Goal: Information Seeking & Learning: Check status

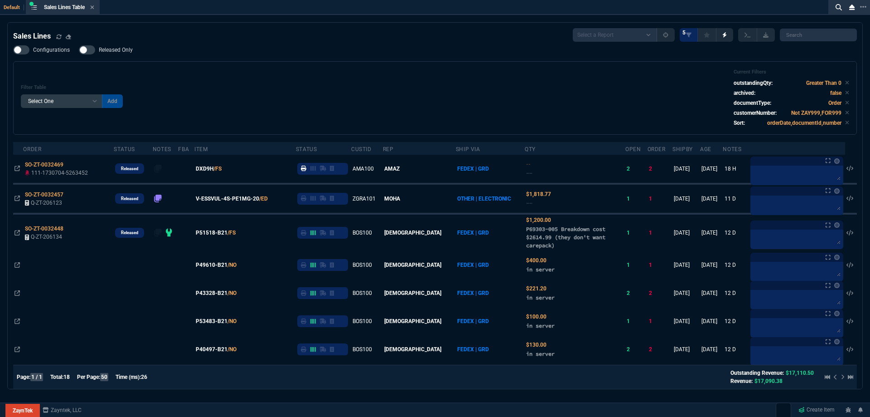
select select
click at [93, 8] on icon at bounding box center [93, 7] width 4 height 4
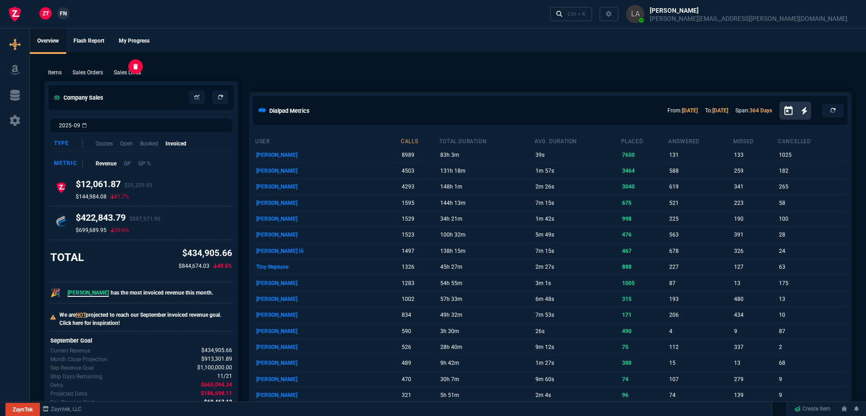
click at [135, 72] on p "Sales Lines" at bounding box center [127, 72] width 27 height 8
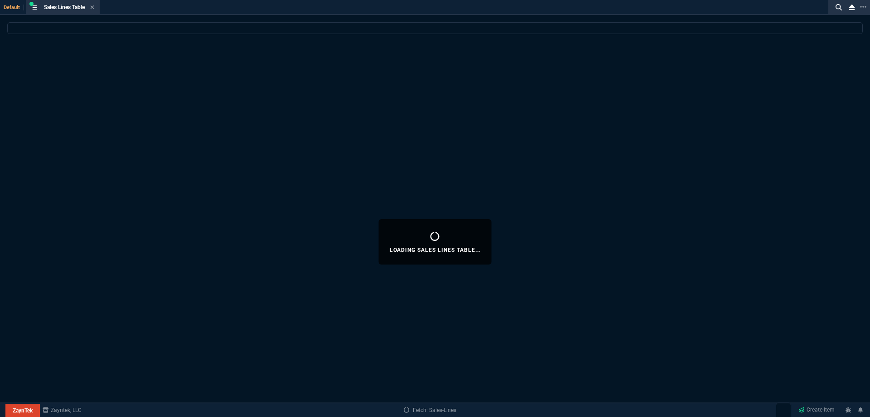
select select
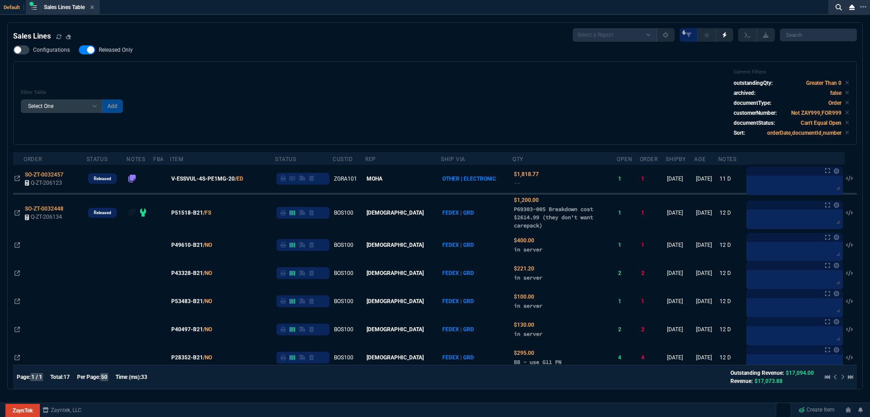
drag, startPoint x: 113, startPoint y: 52, endPoint x: 479, endPoint y: 83, distance: 367.6
click at [113, 52] on span "Released Only" at bounding box center [116, 49] width 34 height 7
click at [79, 50] on input "Released Only" at bounding box center [78, 50] width 0 height 0
checkbox input "false"
click at [500, 83] on div "Filter Table Select One Add Filter () Age () ATS () Cond (itemVariantCode) Cust…" at bounding box center [435, 103] width 828 height 68
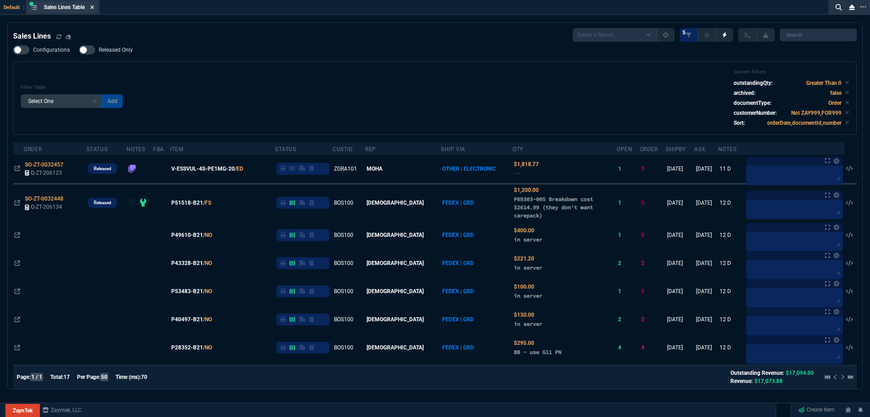
click at [94, 8] on icon at bounding box center [93, 7] width 4 height 4
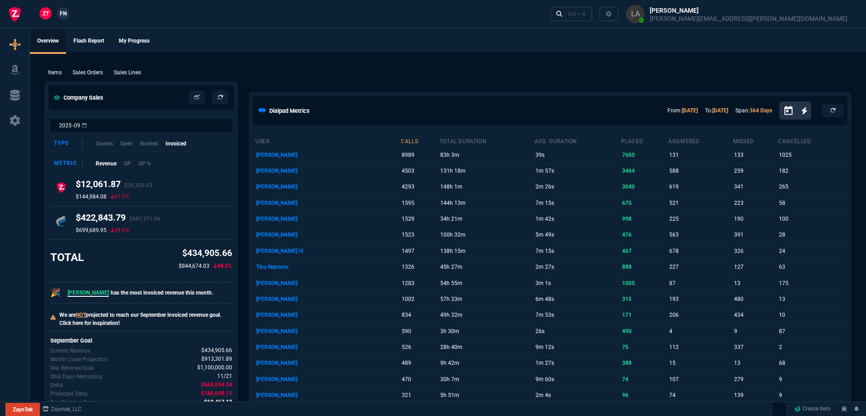
click at [62, 13] on span "FN" at bounding box center [63, 14] width 7 height 8
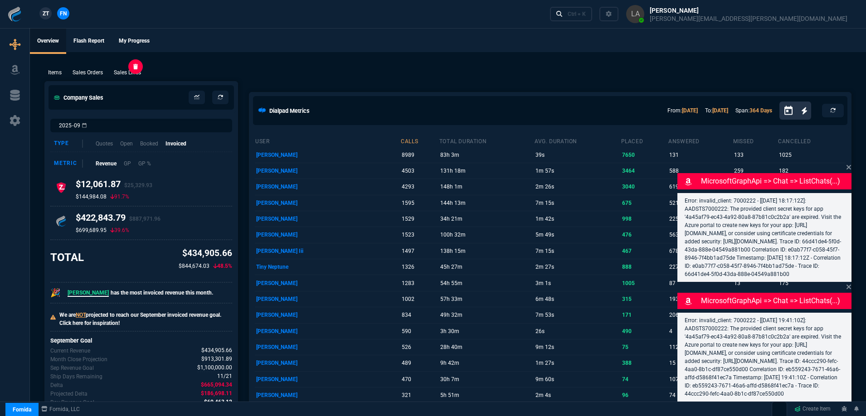
click at [131, 72] on p "Sales Lines" at bounding box center [127, 72] width 27 height 8
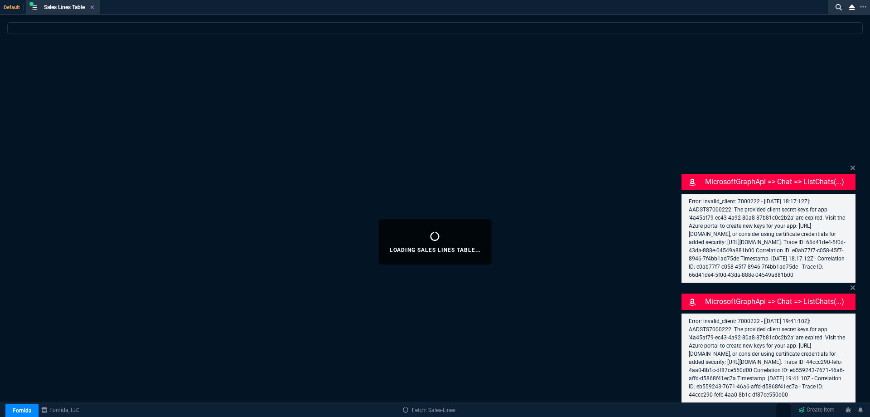
select select
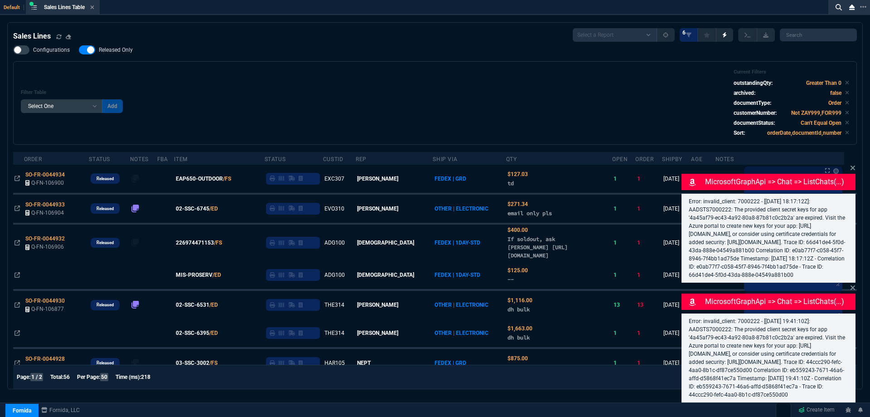
click at [852, 164] on icon at bounding box center [852, 167] width 5 height 7
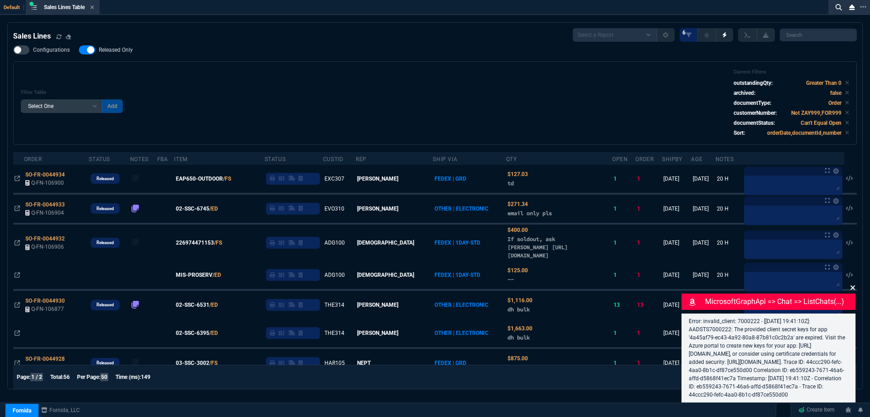
click at [854, 284] on icon at bounding box center [852, 287] width 5 height 7
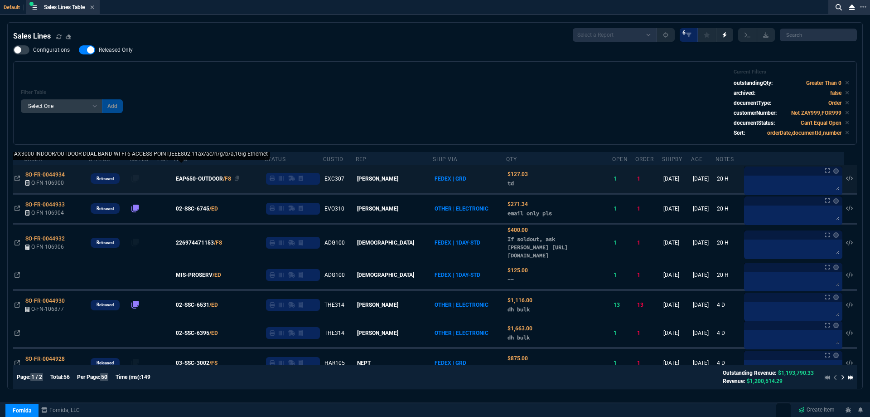
click at [205, 179] on span "EAP650-OUTDOOR" at bounding box center [199, 178] width 47 height 8
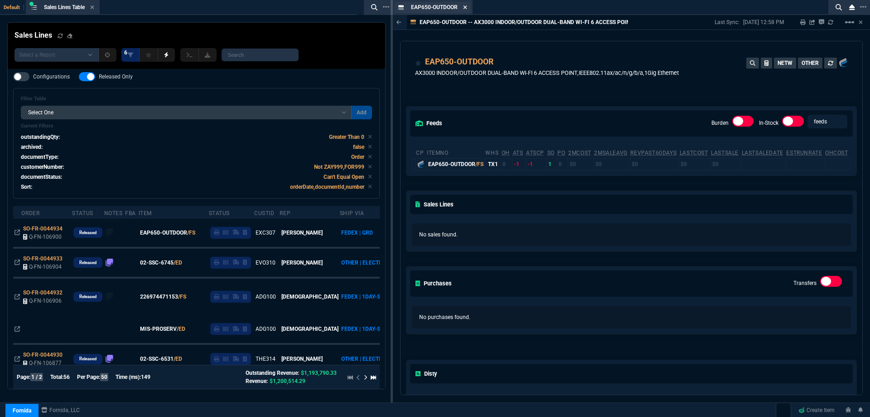
click at [467, 9] on icon at bounding box center [466, 7] width 4 height 4
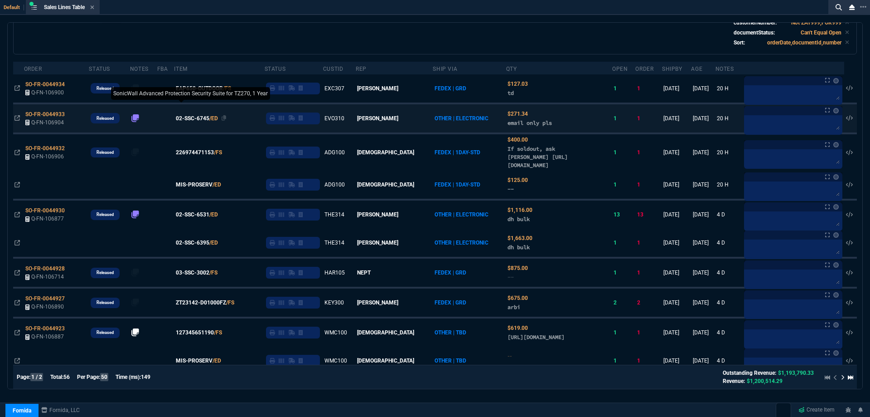
scroll to position [91, 0]
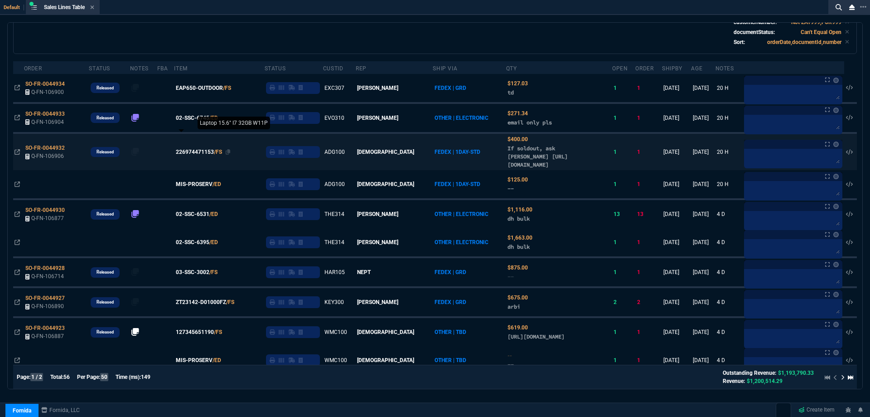
click at [207, 152] on span "226974471153" at bounding box center [195, 152] width 38 height 8
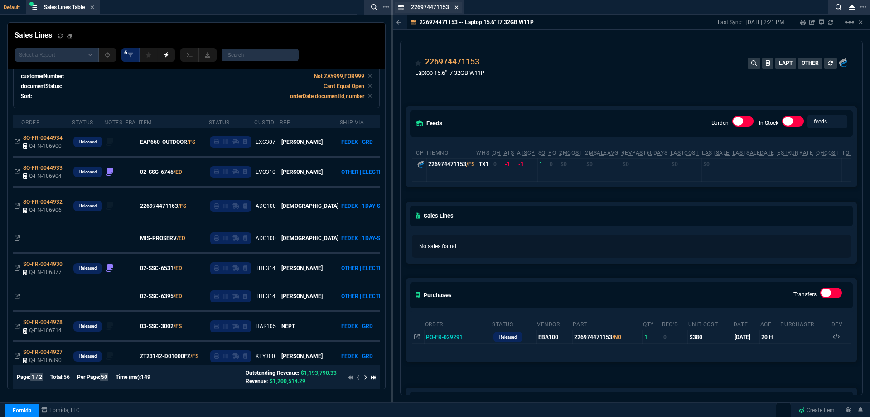
click at [456, 10] on fa-icon at bounding box center [457, 8] width 4 height 6
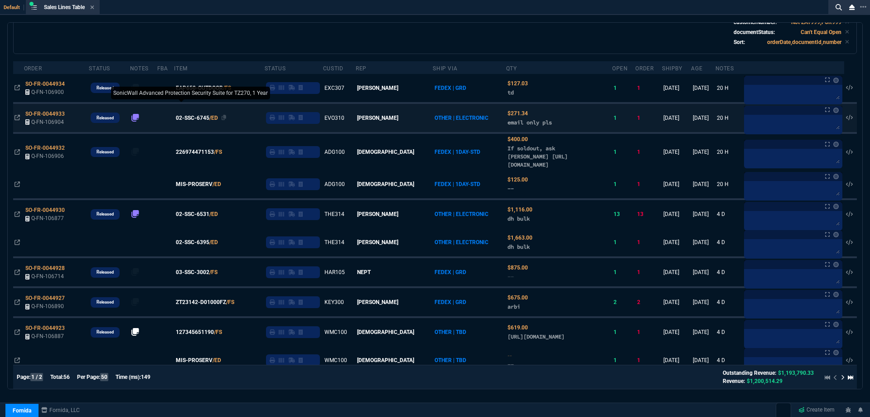
click at [200, 117] on span "02-SSC-6745" at bounding box center [193, 118] width 34 height 8
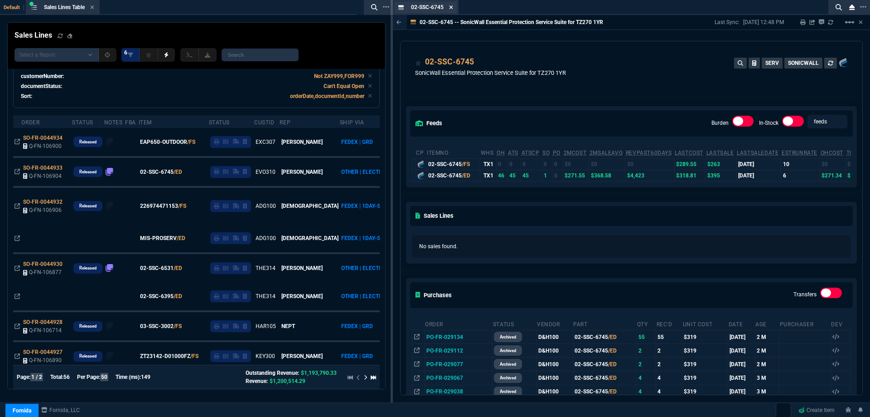
click at [451, 9] on icon at bounding box center [451, 7] width 4 height 5
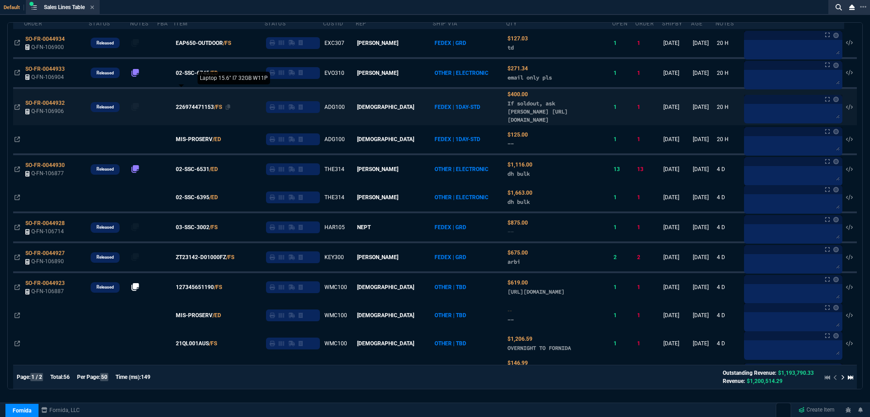
scroll to position [181, 0]
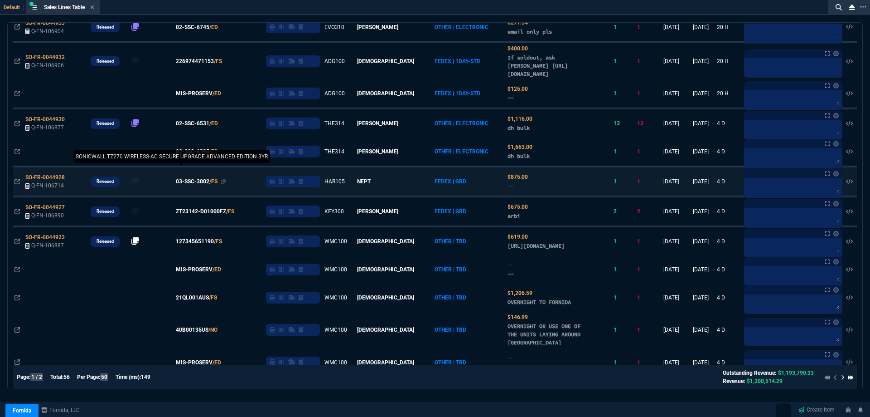
click at [195, 183] on span "03-SSC-3002" at bounding box center [193, 181] width 34 height 8
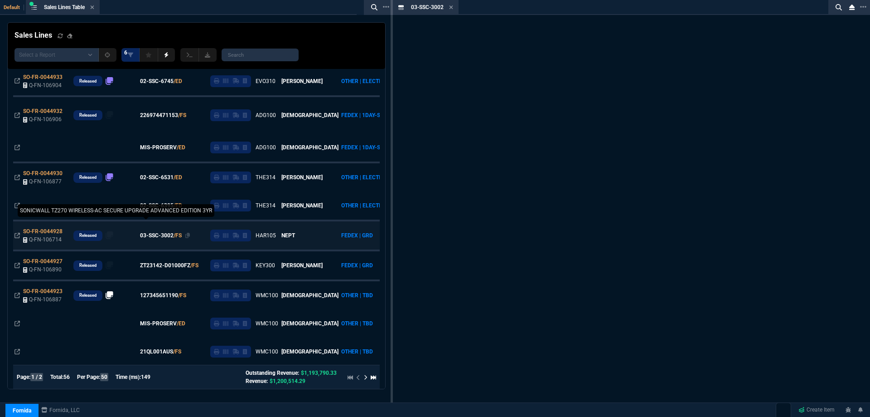
scroll to position [235, 0]
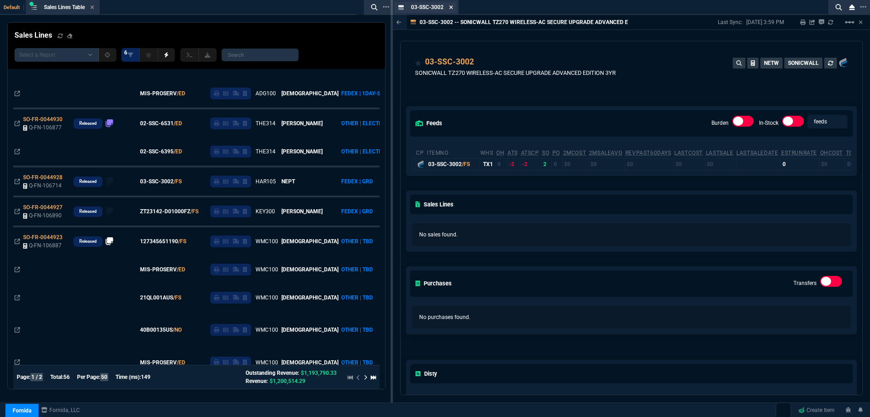
click at [451, 10] on fa-icon at bounding box center [451, 8] width 4 height 6
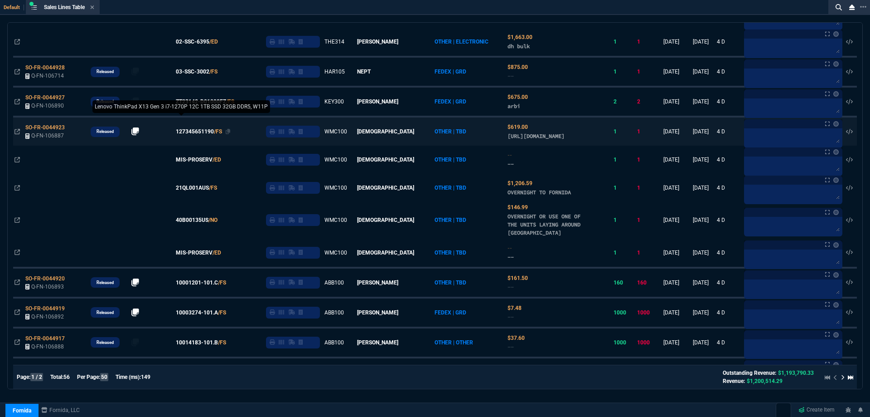
scroll to position [272, 0]
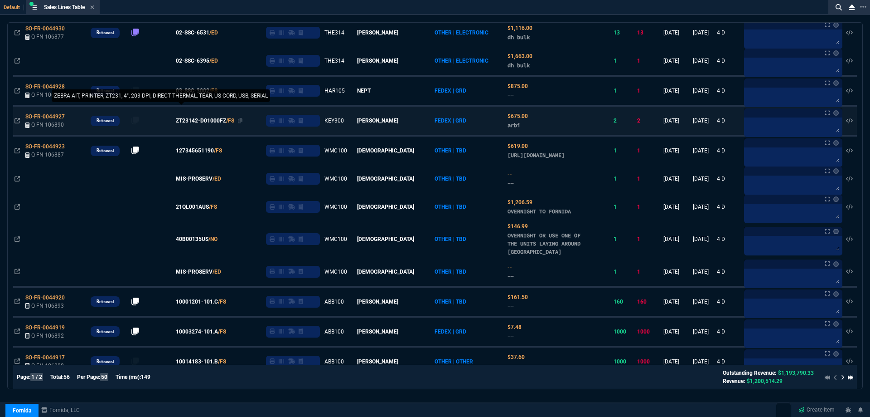
click at [208, 121] on span "ZT23142-D01000FZ" at bounding box center [201, 120] width 50 height 8
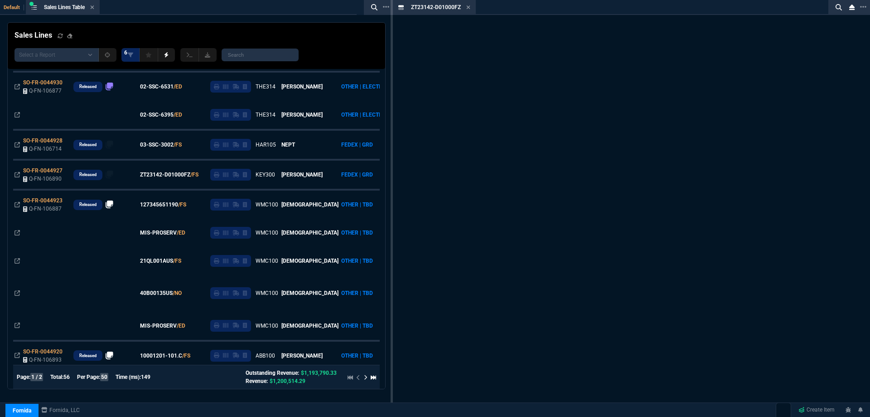
scroll to position [326, 0]
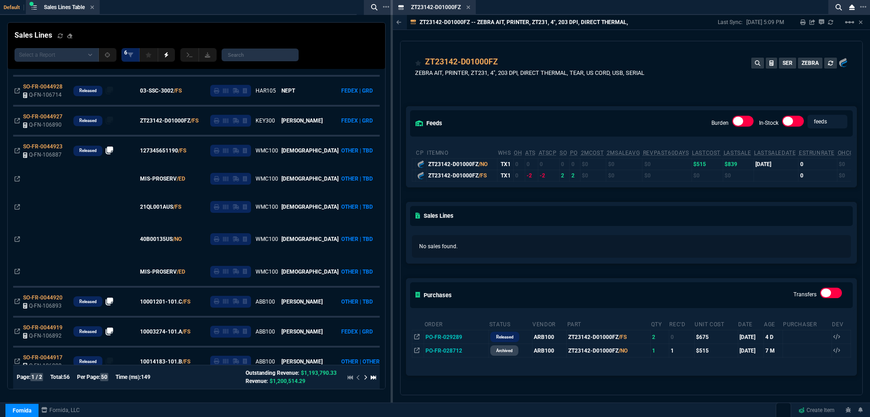
click at [468, 5] on icon at bounding box center [468, 7] width 4 height 5
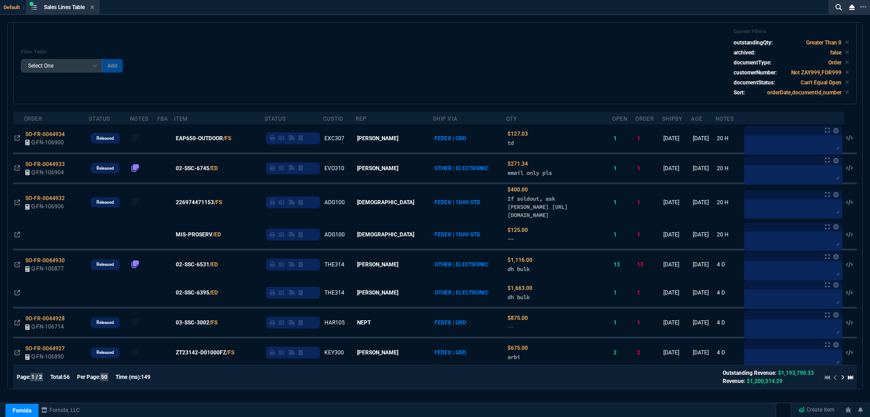
scroll to position [0, 0]
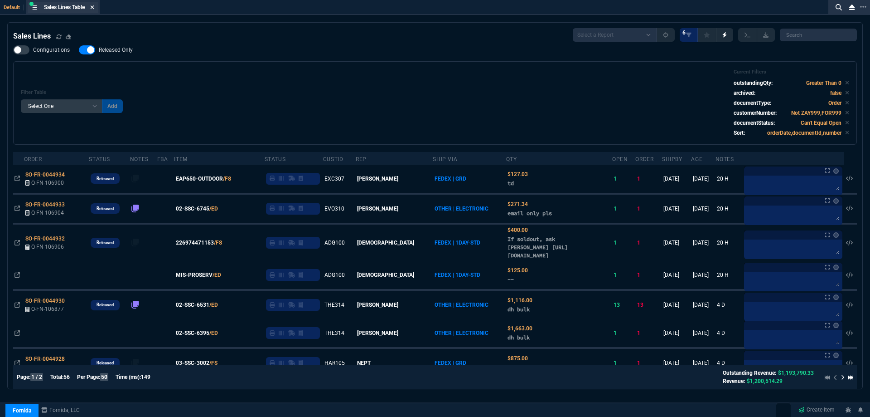
click at [92, 6] on icon at bounding box center [92, 7] width 4 height 5
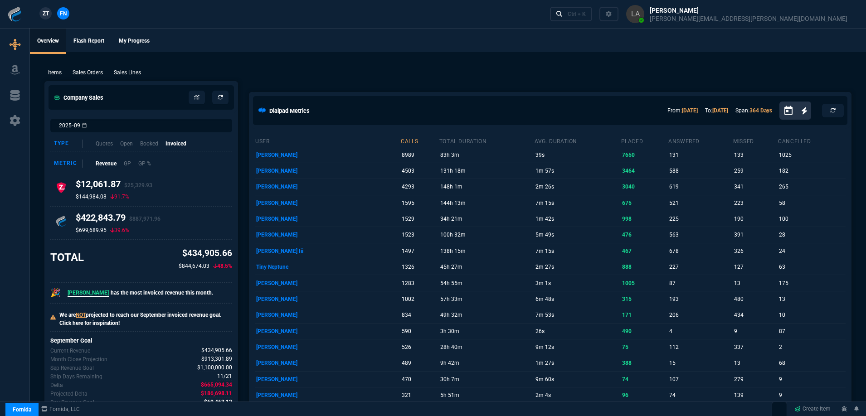
click at [50, 13] on link "ZT" at bounding box center [45, 13] width 12 height 12
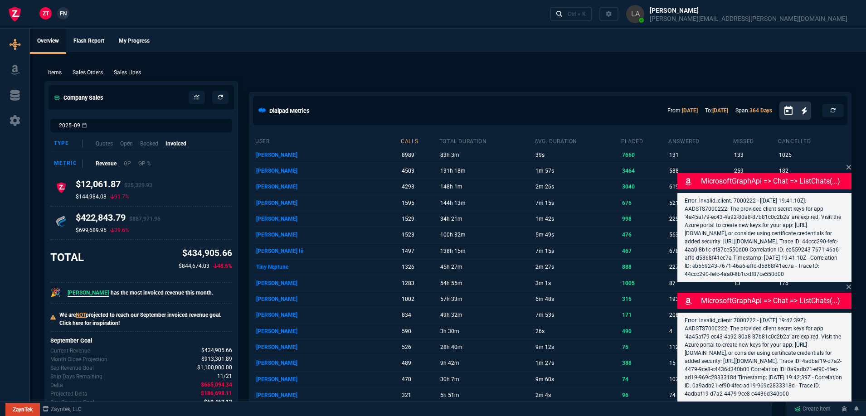
click at [129, 73] on p "Sales Lines" at bounding box center [127, 72] width 27 height 8
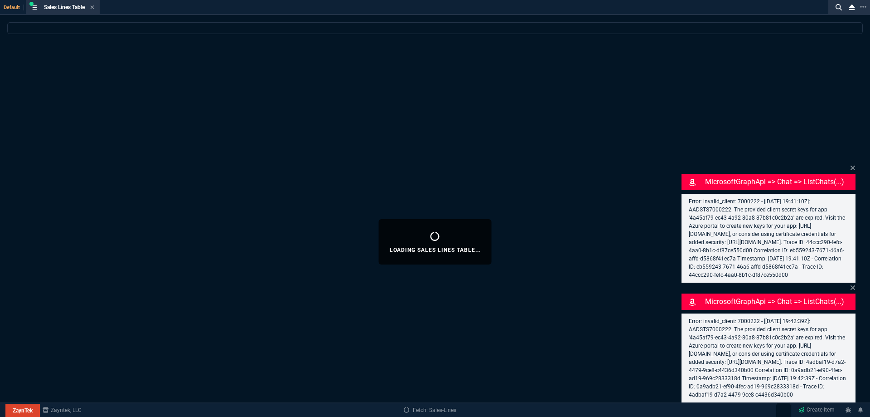
select select
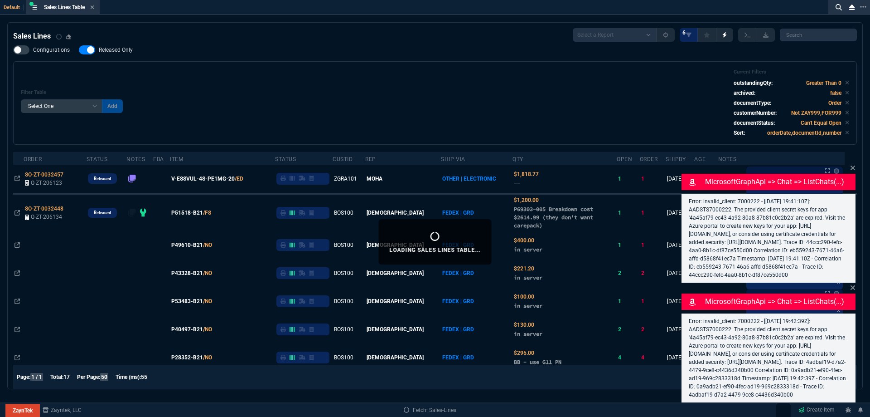
click at [853, 165] on icon at bounding box center [853, 167] width 5 height 5
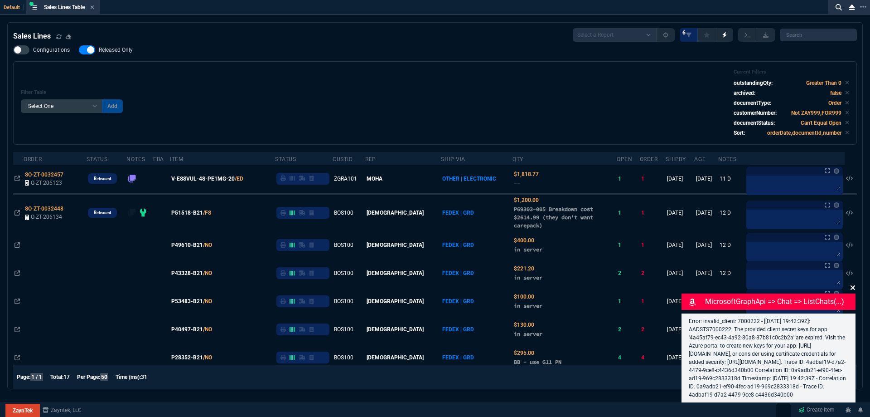
click at [853, 284] on icon at bounding box center [852, 287] width 5 height 7
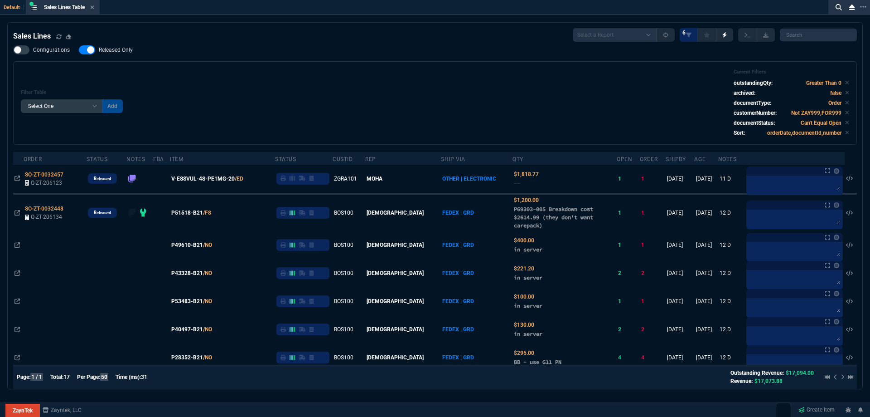
click at [123, 53] on span "Released Only" at bounding box center [116, 49] width 34 height 7
click at [79, 50] on input "Released Only" at bounding box center [78, 50] width 0 height 0
click at [358, 81] on div "Filter Table Select One Add Filter () Age () ATS () Cond (itemVariantCode) Cust…" at bounding box center [435, 103] width 828 height 68
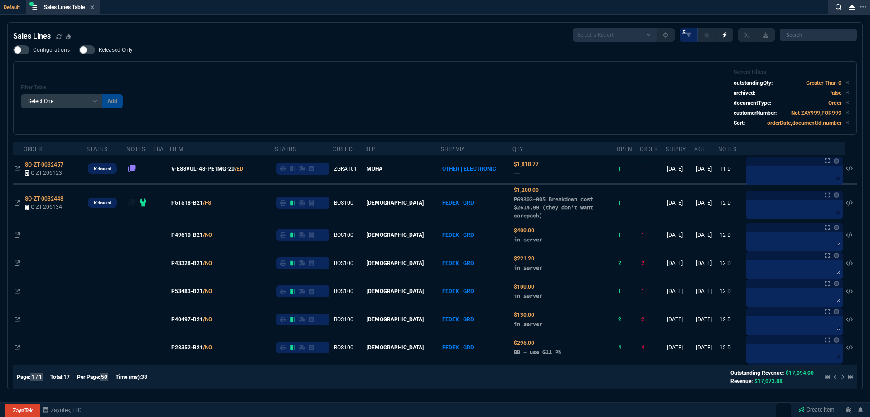
click at [118, 48] on span "Released Only" at bounding box center [116, 49] width 34 height 7
click at [79, 50] on input "Released Only" at bounding box center [78, 50] width 0 height 0
click at [361, 74] on div "Filter Table Select One Add Filter () Age () ATS () Cond (itemVariantCode) Cust…" at bounding box center [435, 98] width 828 height 58
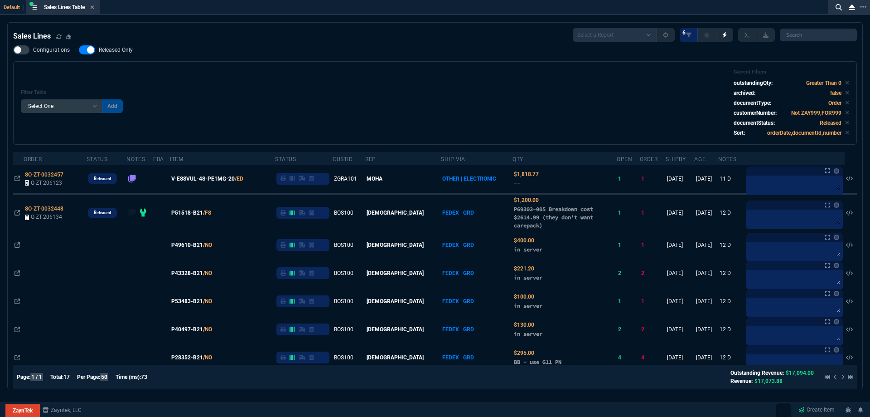
click at [295, 65] on div "Filter Table Select One Add Filter () Age () ATS () Cond (itemVariantCode) Cust…" at bounding box center [435, 102] width 844 height 83
drag, startPoint x: 128, startPoint y: 51, endPoint x: 403, endPoint y: 55, distance: 274.7
click at [128, 51] on span "Released Only" at bounding box center [116, 49] width 34 height 7
click at [79, 50] on input "Released Only" at bounding box center [78, 50] width 0 height 0
checkbox input "false"
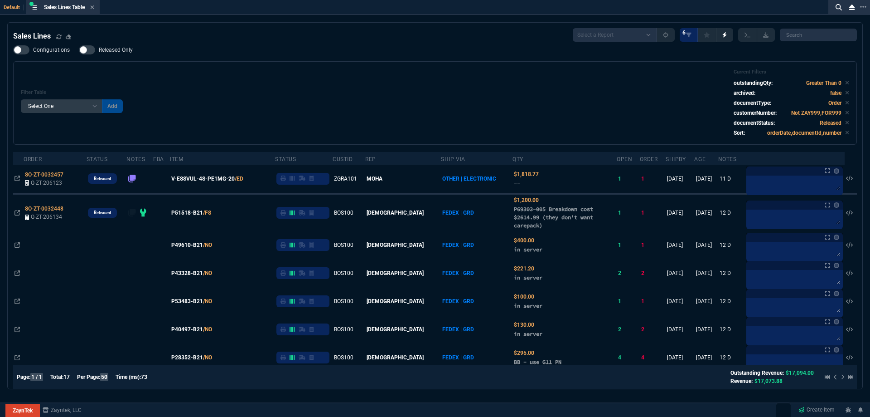
click at [410, 61] on div "Configurations Released Only Filter Table Select One Add Filter () Age () ATS (…" at bounding box center [435, 94] width 844 height 99
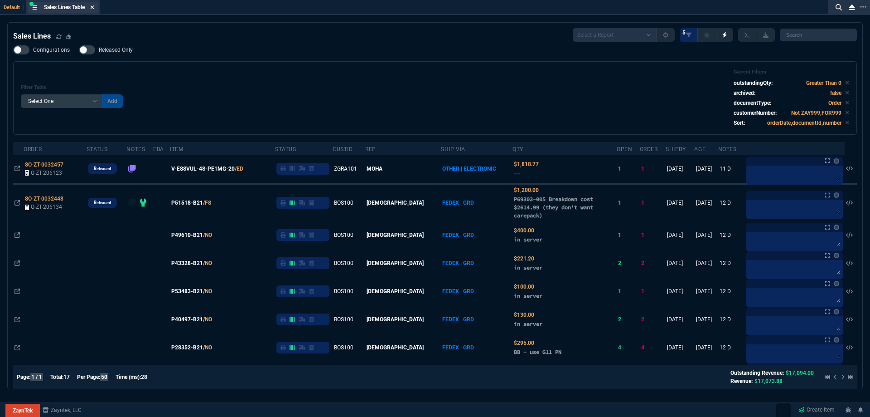
click at [94, 9] on icon at bounding box center [92, 7] width 4 height 5
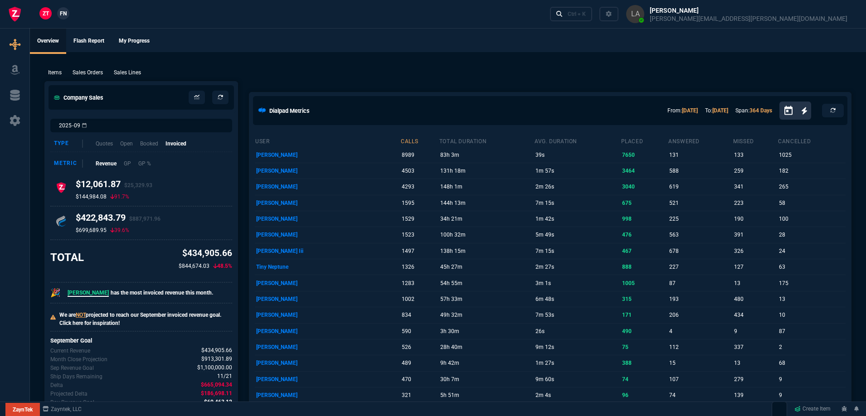
click at [64, 14] on span "FN" at bounding box center [63, 14] width 7 height 8
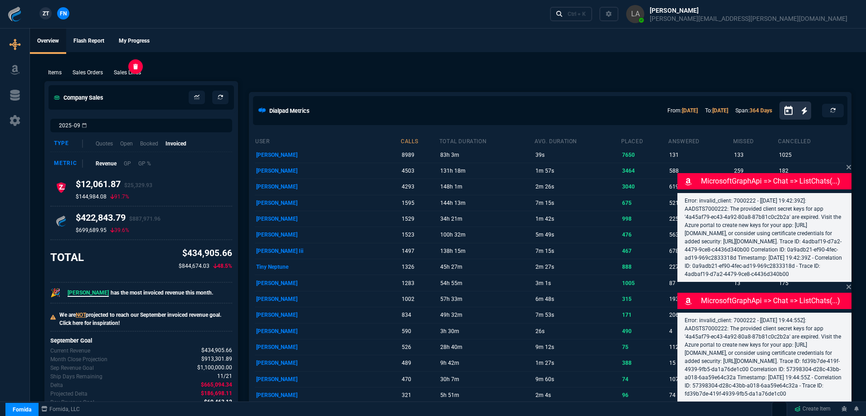
click at [135, 73] on p "Sales Lines" at bounding box center [127, 72] width 27 height 8
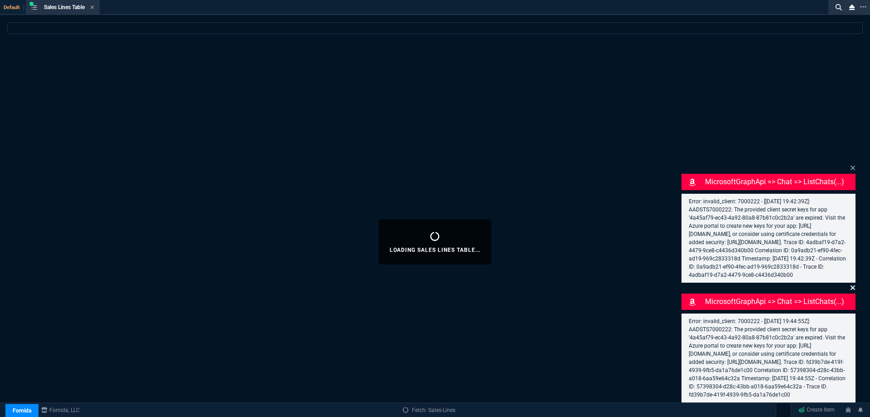
click at [853, 164] on icon at bounding box center [852, 167] width 5 height 7
select select
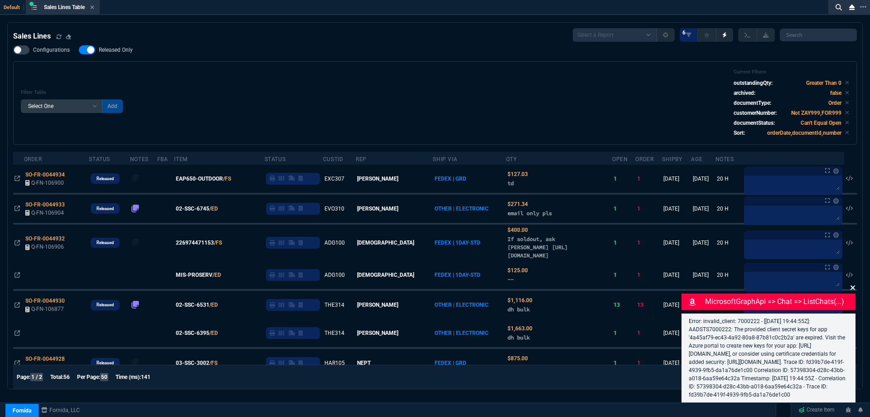
click at [851, 284] on icon at bounding box center [852, 287] width 5 height 7
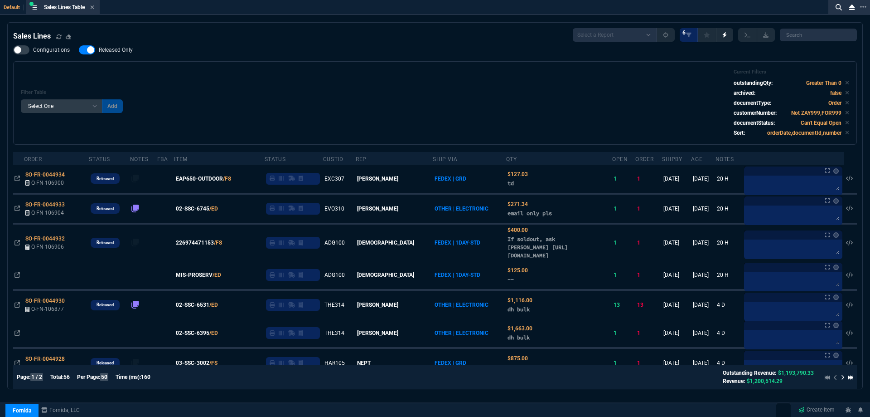
click at [428, 78] on div "Filter Table Select One Add Filter () Age () ATS () Cond (itemVariantCode) Cust…" at bounding box center [435, 103] width 828 height 68
click at [119, 46] on label "Released Only" at bounding box center [110, 49] width 63 height 9
click at [79, 50] on input "Released Only" at bounding box center [78, 50] width 0 height 0
click at [321, 75] on div "Filter Table Select One Add Filter () Age () ATS () Cond (itemVariantCode) Cust…" at bounding box center [435, 103] width 828 height 68
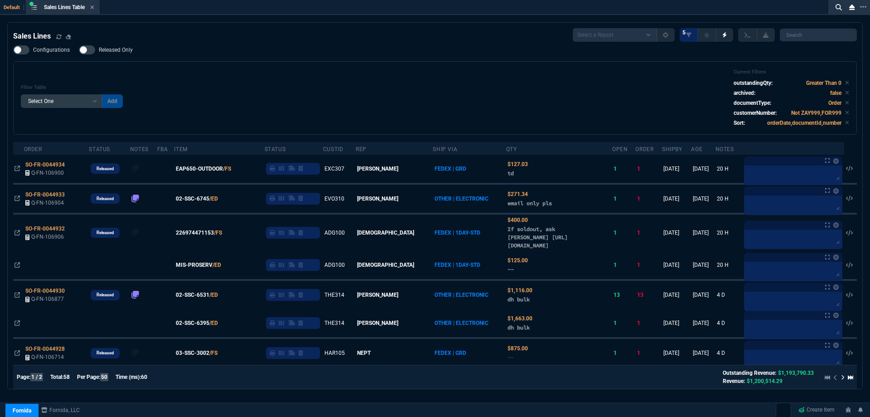
click at [99, 47] on span "Released Only" at bounding box center [116, 49] width 34 height 7
click at [79, 50] on input "Released Only" at bounding box center [78, 50] width 0 height 0
click at [291, 71] on div "Filter Table Select One Add Filter () Age () ATS () Cond (itemVariantCode) Cust…" at bounding box center [435, 98] width 828 height 58
click at [125, 50] on span "Released Only" at bounding box center [116, 49] width 34 height 7
click at [79, 50] on input "Released Only" at bounding box center [78, 50] width 0 height 0
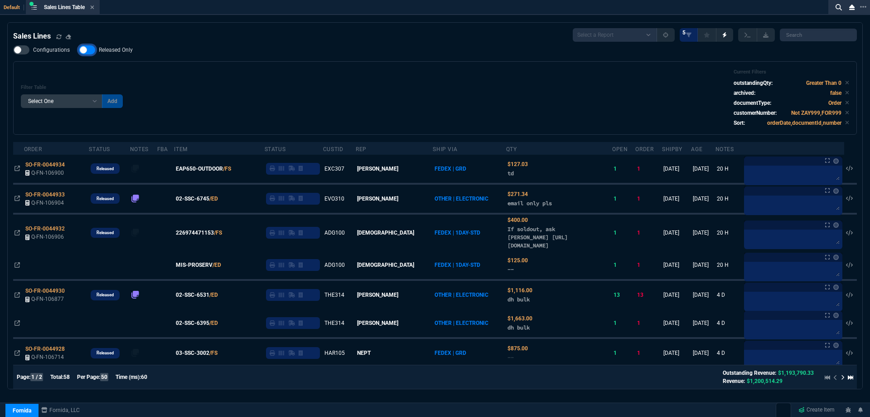
checkbox input "false"
click at [408, 79] on div "Filter Table Select One Add Filter () Age () ATS () Cond (itemVariantCode) Cust…" at bounding box center [435, 98] width 828 height 58
click at [94, 9] on icon at bounding box center [92, 7] width 4 height 5
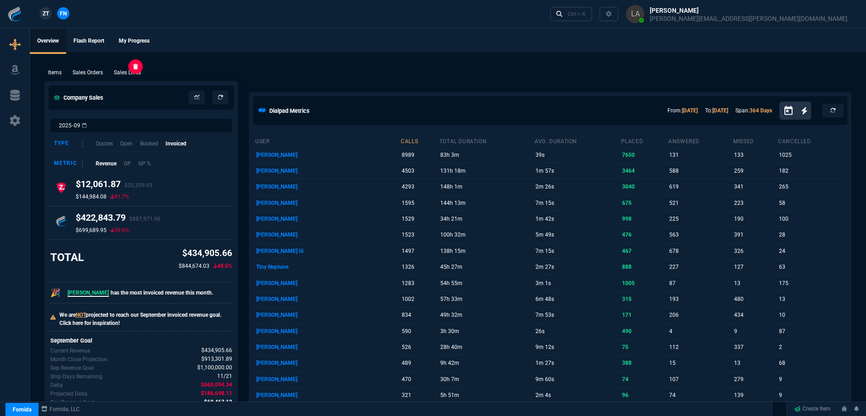
click at [132, 77] on p "Sales Lines" at bounding box center [127, 72] width 27 height 8
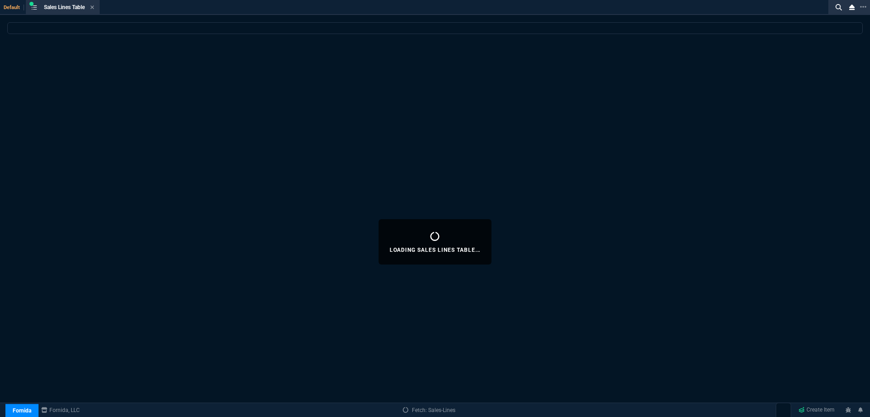
select select
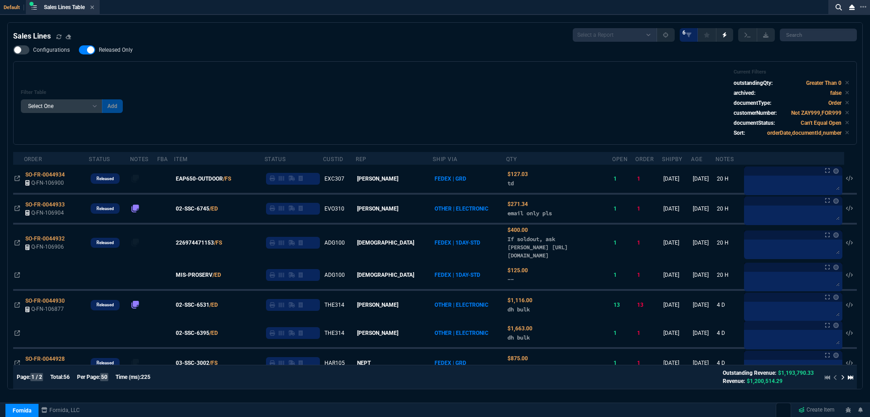
click at [108, 53] on span "Released Only" at bounding box center [116, 49] width 34 height 7
click at [79, 50] on input "Released Only" at bounding box center [78, 50] width 0 height 0
click at [409, 74] on div "Filter Table Select One Add Filter () Age () ATS () Cond (itemVariantCode) Cust…" at bounding box center [435, 103] width 828 height 68
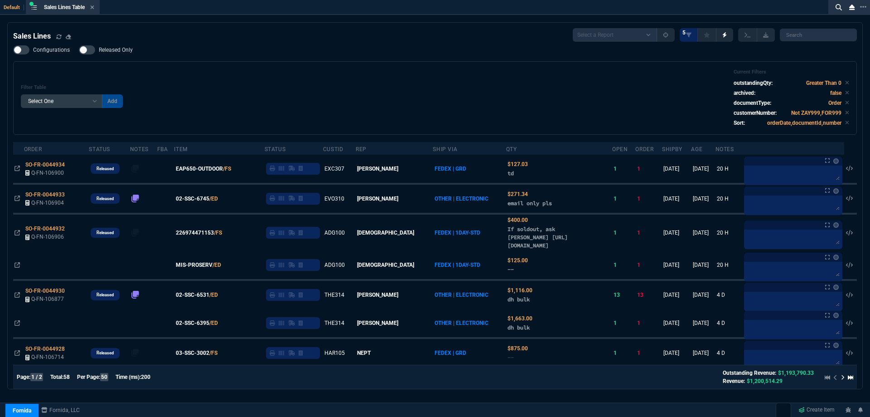
click at [133, 49] on label "Released Only" at bounding box center [110, 49] width 63 height 9
click at [79, 50] on input "Released Only" at bounding box center [78, 50] width 0 height 0
click at [256, 67] on div "Filter Table Select One Add Filter () Age () ATS () Cond (itemVariantCode) Cust…" at bounding box center [435, 97] width 844 height 73
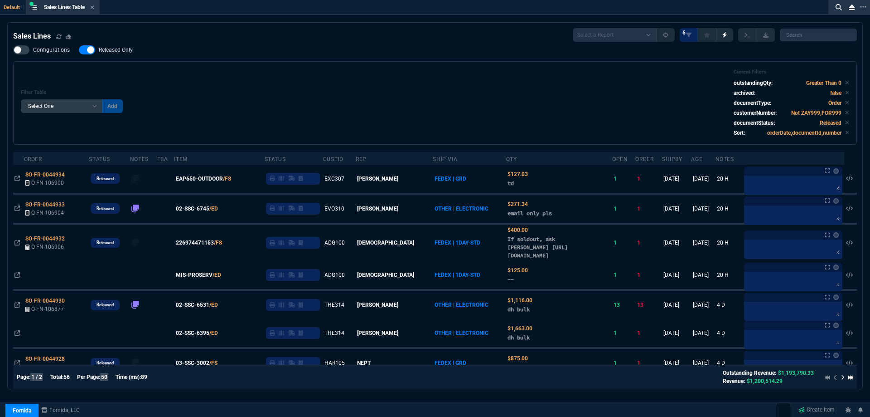
click at [133, 50] on label "Released Only" at bounding box center [110, 49] width 63 height 9
click at [79, 50] on input "Released Only" at bounding box center [78, 50] width 0 height 0
click at [364, 64] on div "Filter Table Select One Add Filter () Age () ATS () Cond (itemVariantCode) Cust…" at bounding box center [435, 102] width 844 height 83
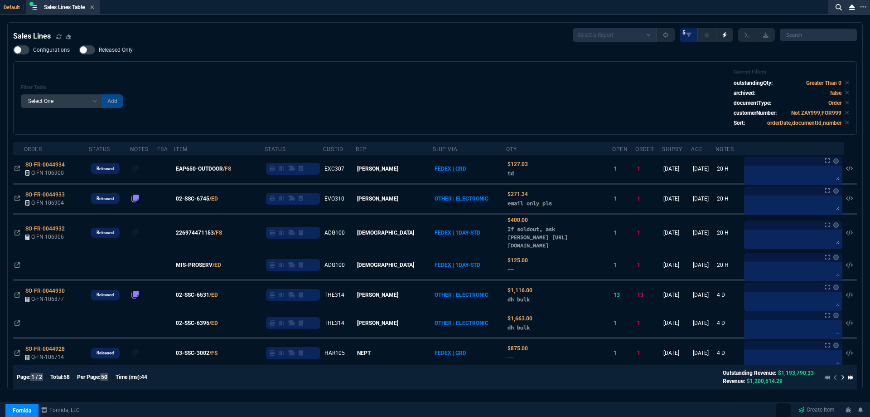
click at [118, 50] on span "Released Only" at bounding box center [116, 49] width 34 height 7
click at [79, 50] on input "Released Only" at bounding box center [78, 50] width 0 height 0
click at [312, 67] on div "Filter Table Select One Add Filter () Age () ATS () Cond (itemVariantCode) Cust…" at bounding box center [435, 97] width 844 height 73
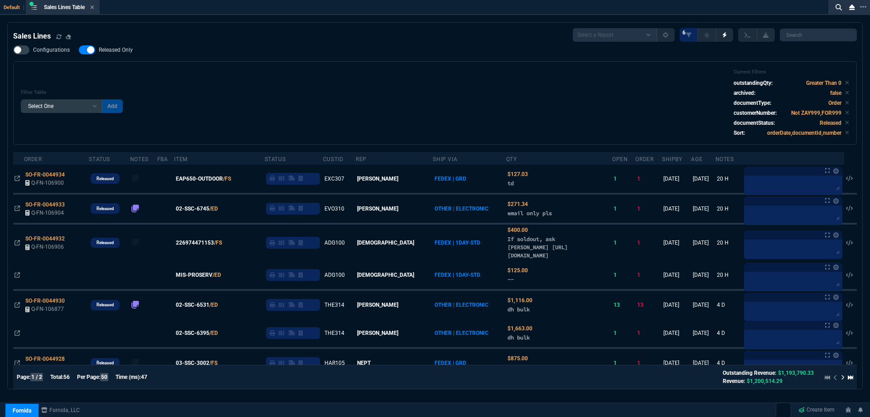
drag, startPoint x: 130, startPoint y: 53, endPoint x: 376, endPoint y: 78, distance: 247.4
click at [130, 53] on span "Released Only" at bounding box center [116, 49] width 34 height 7
click at [79, 50] on input "Released Only" at bounding box center [78, 50] width 0 height 0
checkbox input "false"
click at [377, 78] on div "Filter Table Select One Add Filter () Age () ATS () Cond (itemVariantCode) Cust…" at bounding box center [435, 103] width 828 height 68
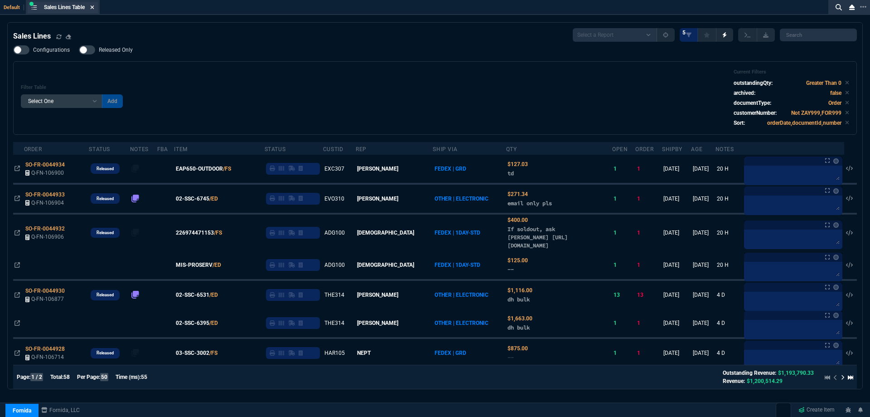
click at [94, 11] on nx-icon at bounding box center [92, 7] width 4 height 7
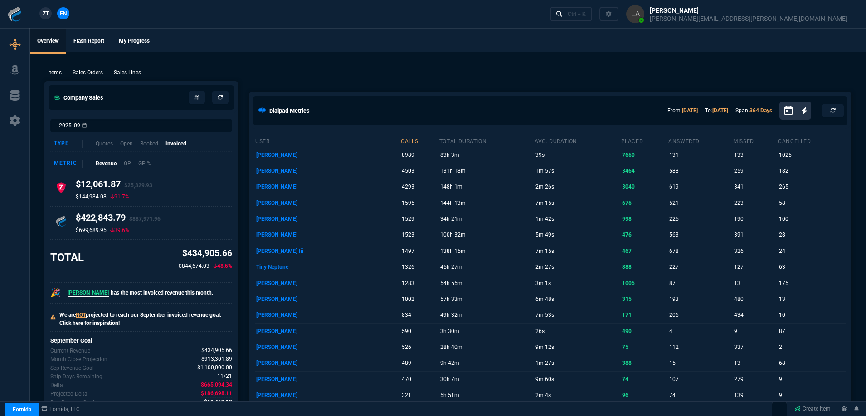
click at [124, 72] on p "Sales Lines" at bounding box center [127, 72] width 27 height 8
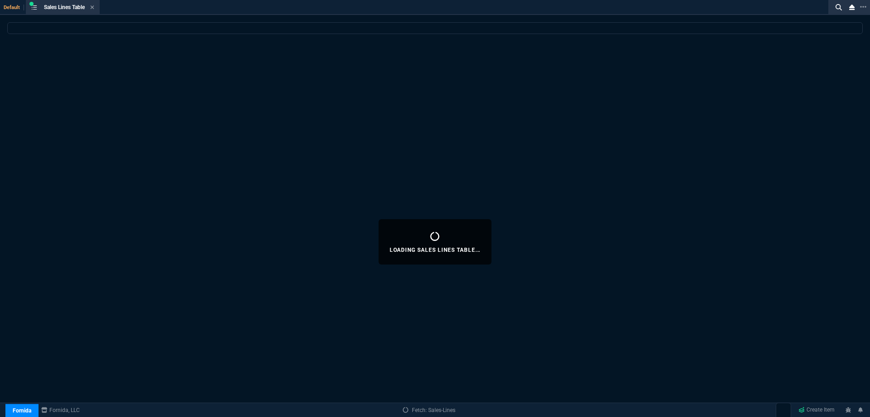
select select
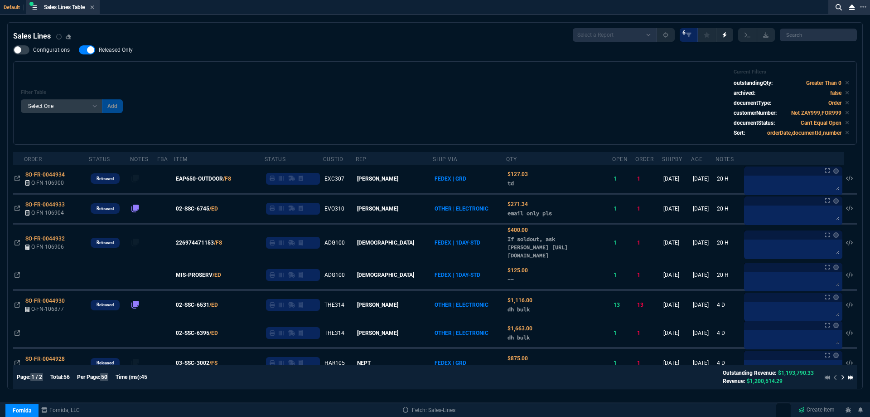
click at [104, 48] on span "Released Only" at bounding box center [116, 49] width 34 height 7
click at [79, 50] on input "Released Only" at bounding box center [78, 50] width 0 height 0
click at [346, 71] on div "Filter Table Select One Add Filter () Age () ATS () Cond (itemVariantCode) Cust…" at bounding box center [435, 103] width 828 height 68
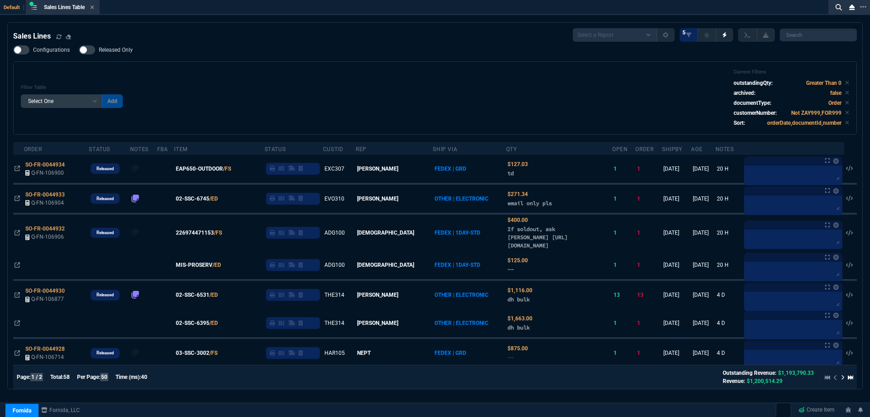
click at [106, 52] on span "Released Only" at bounding box center [116, 49] width 34 height 7
click at [79, 50] on input "Released Only" at bounding box center [78, 50] width 0 height 0
click at [519, 67] on div "Filter Table Select One Add Filter () Age () ATS () Cond (itemVariantCode) Cust…" at bounding box center [435, 97] width 844 height 73
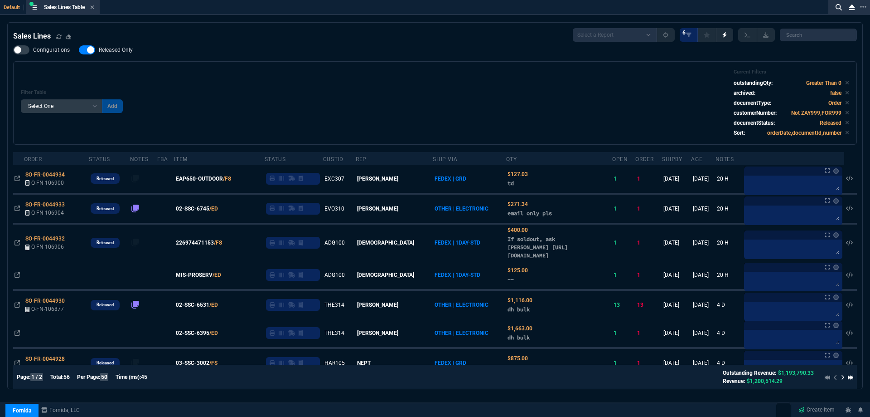
click at [119, 51] on span "Released Only" at bounding box center [116, 49] width 34 height 7
click at [79, 50] on input "Released Only" at bounding box center [78, 50] width 0 height 0
checkbox input "false"
click at [354, 55] on div "Configurations Released Only Filter Table Select One Add Filter () Age () ATS (…" at bounding box center [435, 94] width 844 height 99
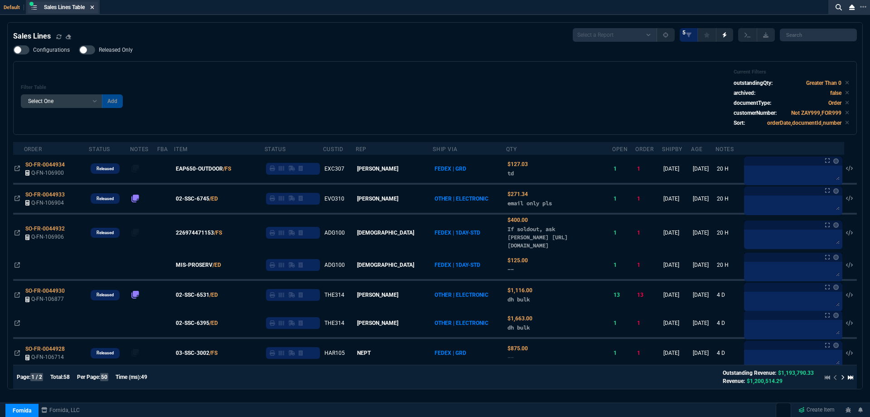
click at [94, 10] on fa-icon at bounding box center [92, 8] width 4 height 6
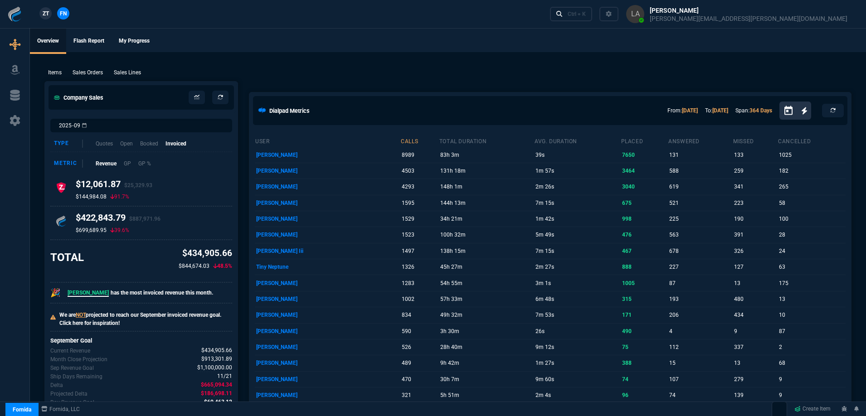
click at [44, 10] on span "ZT" at bounding box center [46, 14] width 6 height 8
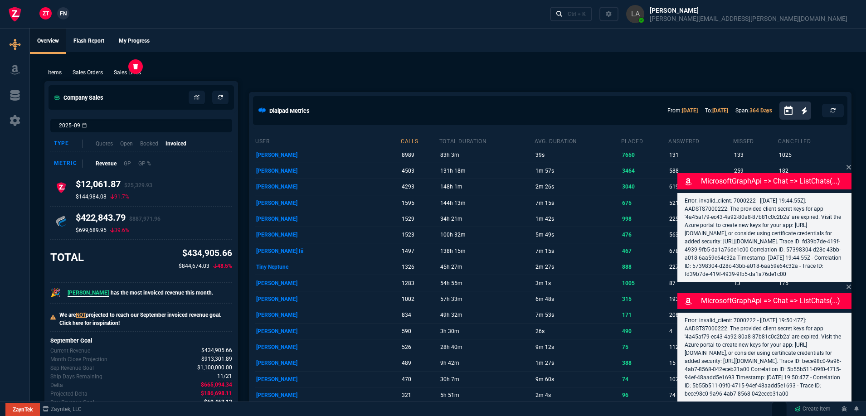
click at [121, 71] on p "Sales Lines" at bounding box center [127, 72] width 27 height 8
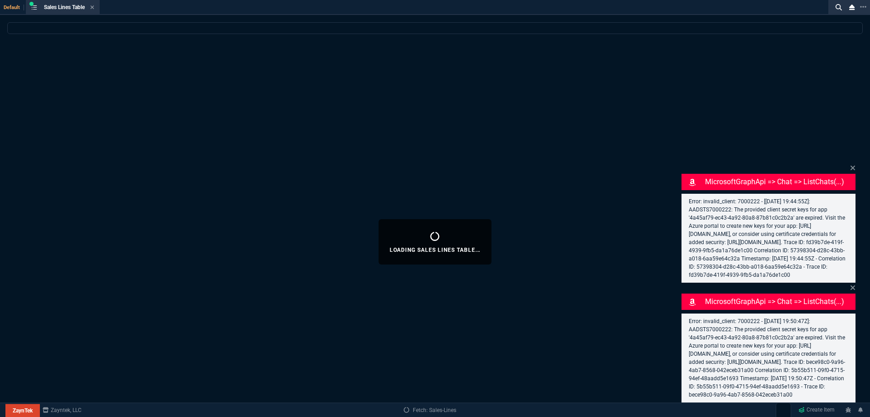
select select
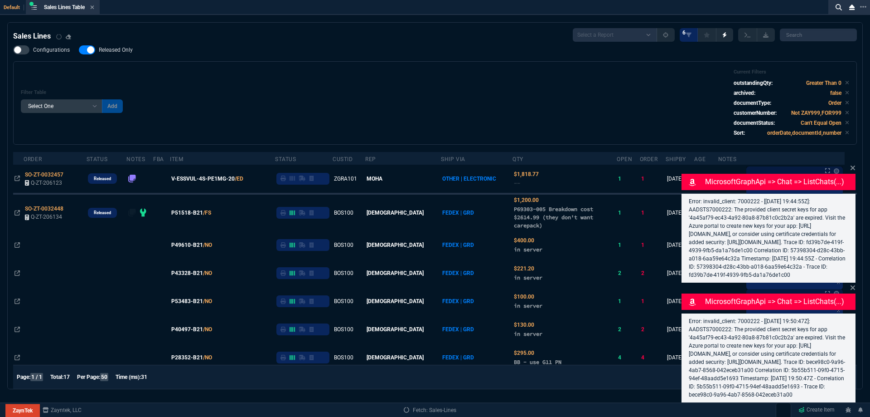
click at [853, 164] on icon at bounding box center [852, 167] width 5 height 7
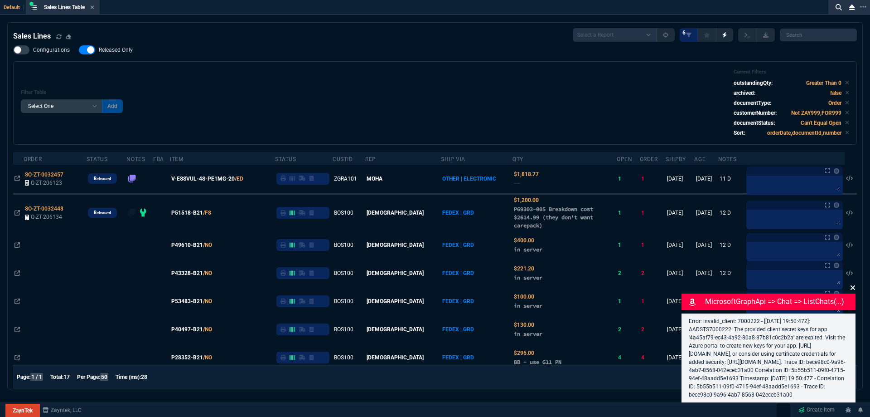
click at [852, 284] on icon at bounding box center [852, 287] width 5 height 7
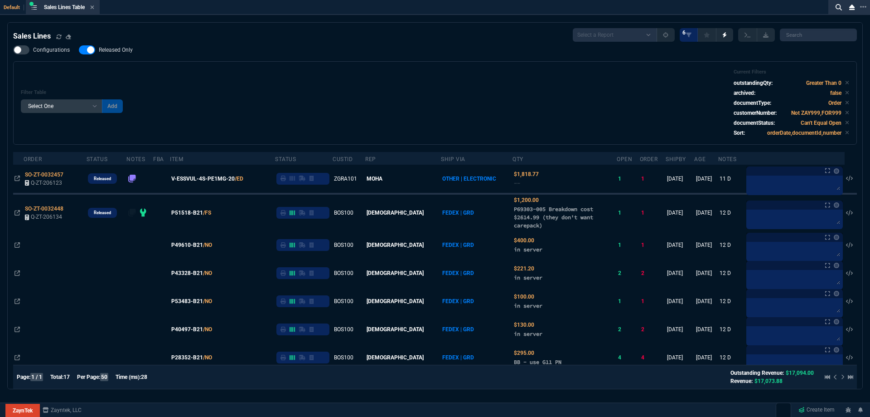
drag, startPoint x: 112, startPoint y: 47, endPoint x: 405, endPoint y: 101, distance: 297.2
click at [112, 48] on span "Released Only" at bounding box center [116, 49] width 34 height 7
click at [79, 50] on input "Released Only" at bounding box center [78, 50] width 0 height 0
checkbox input "false"
click at [500, 102] on div "Filter Table Select One Add Filter () Age () ATS () Cond (itemVariantCode) Cust…" at bounding box center [435, 103] width 828 height 68
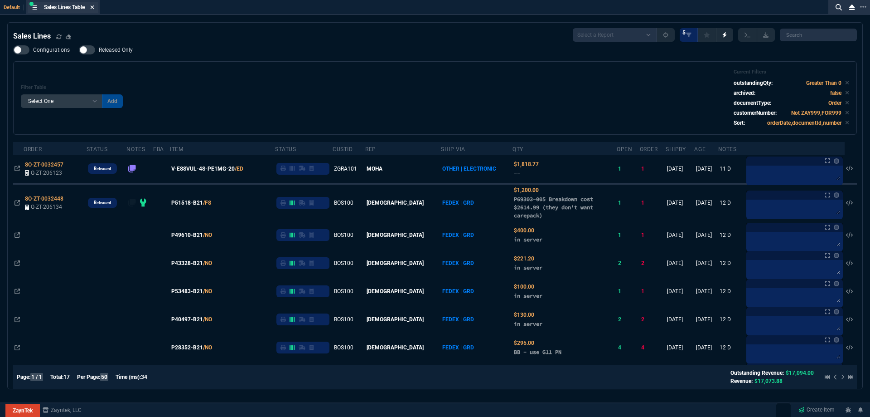
click at [94, 9] on icon at bounding box center [92, 7] width 4 height 5
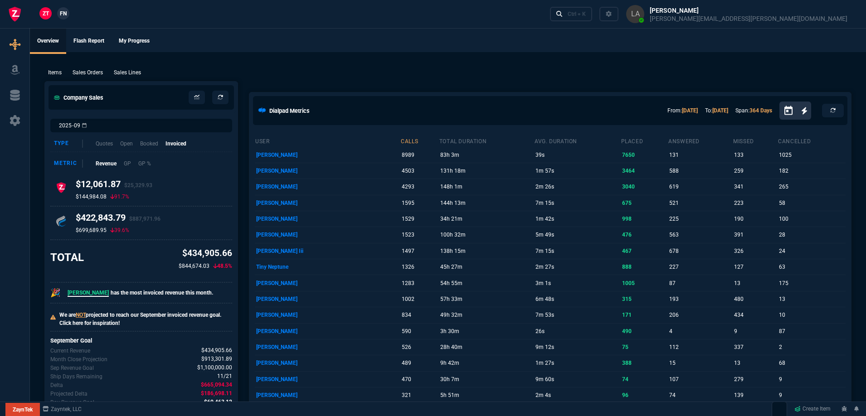
click at [67, 12] on link "FN" at bounding box center [63, 13] width 12 height 12
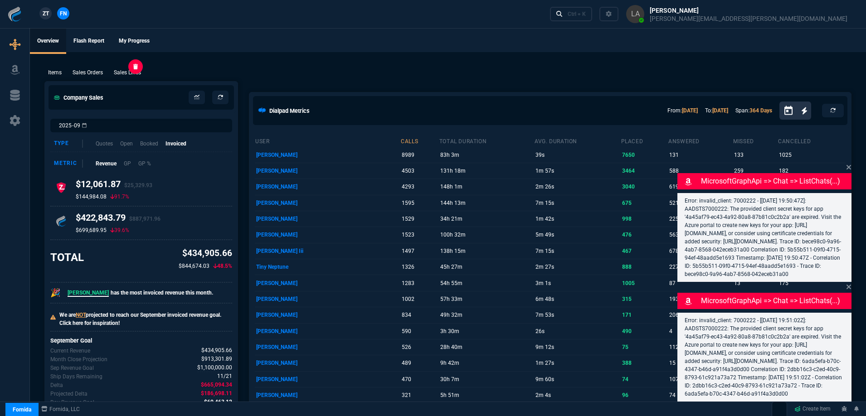
click at [129, 77] on p "Sales Lines" at bounding box center [127, 72] width 27 height 8
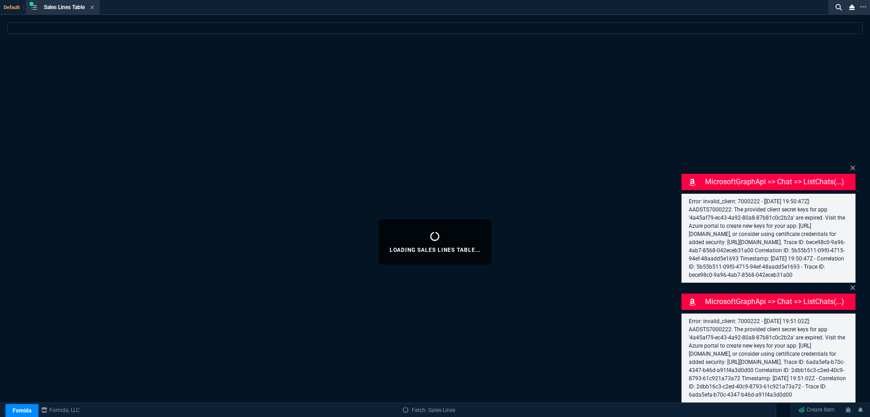
click at [853, 165] on icon at bounding box center [853, 167] width 5 height 5
select select
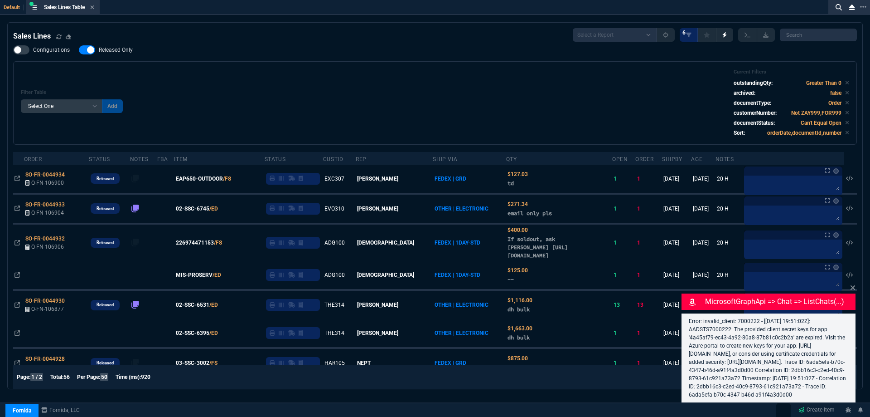
click at [854, 284] on icon at bounding box center [852, 287] width 5 height 7
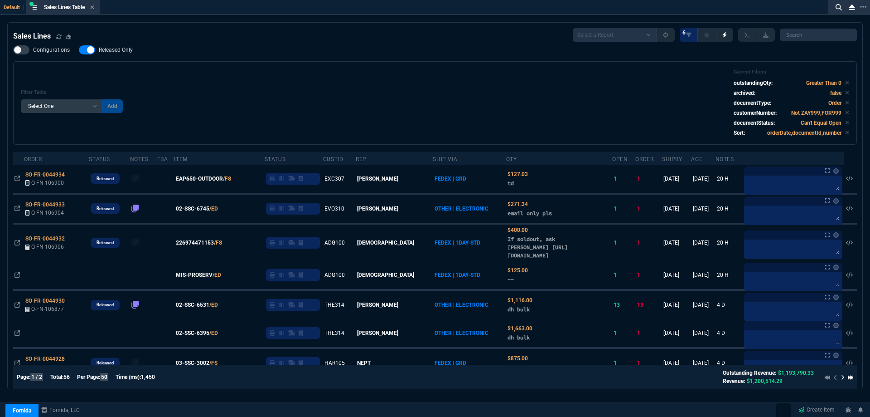
click at [118, 54] on label "Released Only" at bounding box center [110, 49] width 63 height 9
click at [79, 50] on input "Released Only" at bounding box center [78, 50] width 0 height 0
checkbox input "false"
click at [228, 54] on div "Configurations Released Only Filter Table Select One Add Filter () Age () ATS (…" at bounding box center [435, 94] width 844 height 99
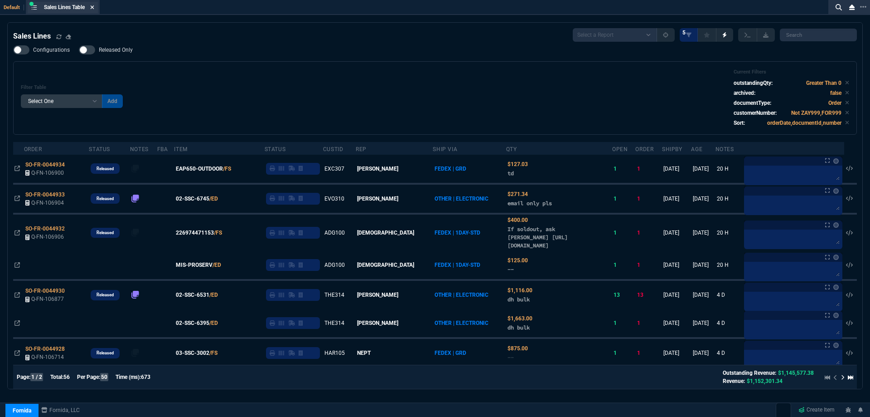
click at [94, 10] on fa-icon at bounding box center [92, 8] width 4 height 6
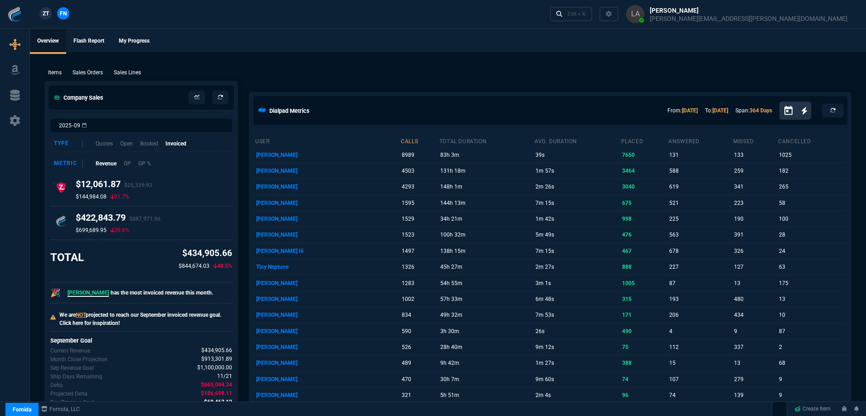
click at [44, 11] on span "ZT" at bounding box center [46, 14] width 6 height 8
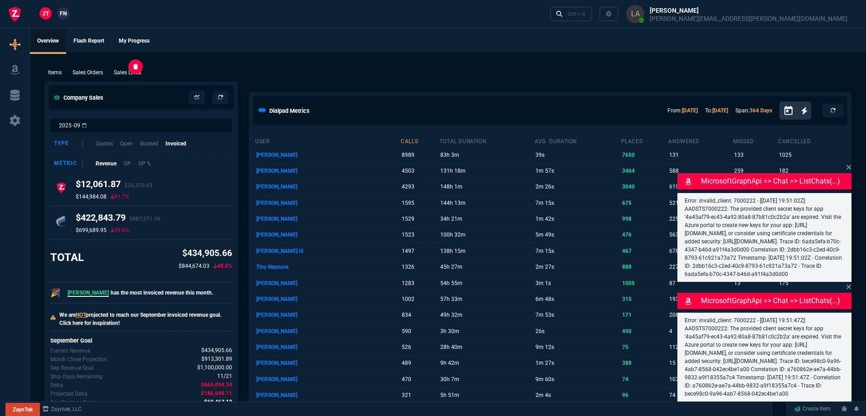
click at [136, 71] on p "Sales Lines" at bounding box center [127, 72] width 27 height 8
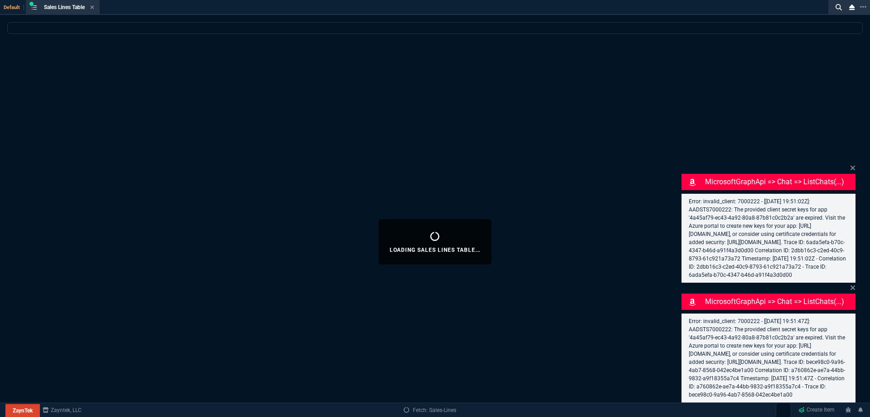
select select
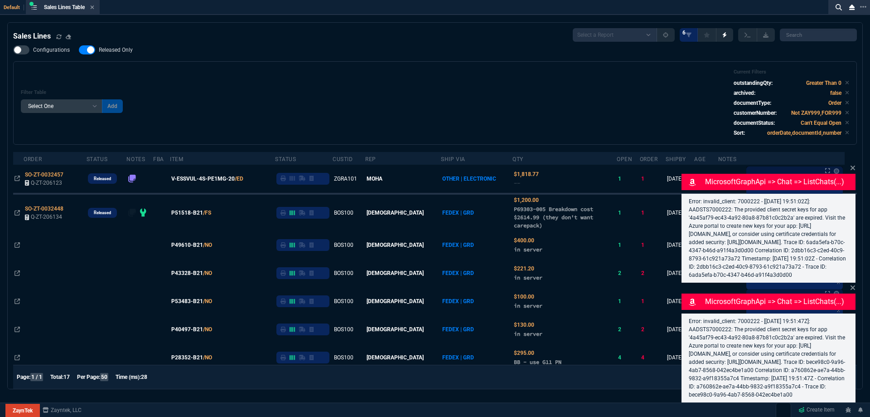
click at [117, 51] on span "Released Only" at bounding box center [116, 49] width 34 height 7
click at [79, 50] on input "Released Only" at bounding box center [78, 50] width 0 height 0
checkbox input "false"
click at [552, 105] on div "Filter Table Select One Add Filter () Age () ATS () Cond (itemVariantCode) Cust…" at bounding box center [435, 103] width 828 height 68
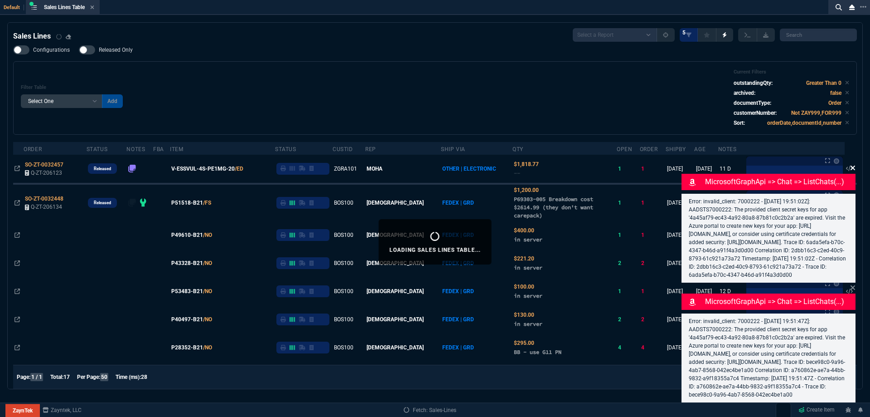
click at [853, 165] on icon at bounding box center [853, 167] width 5 height 5
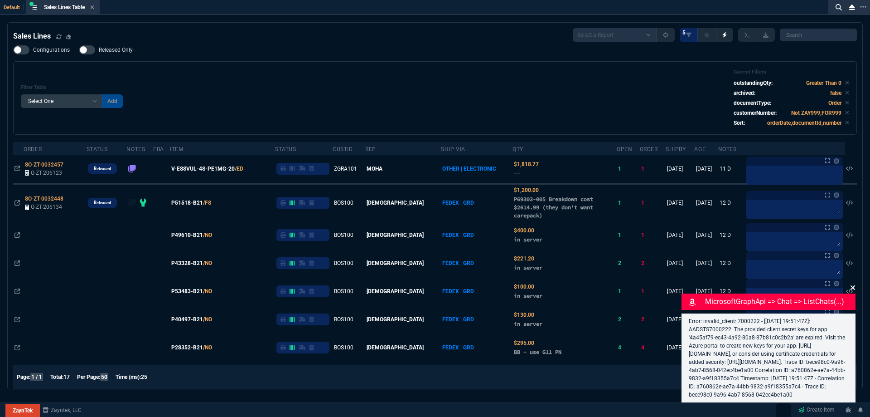
click at [854, 285] on icon at bounding box center [853, 287] width 5 height 5
